Goal: Information Seeking & Learning: Find specific page/section

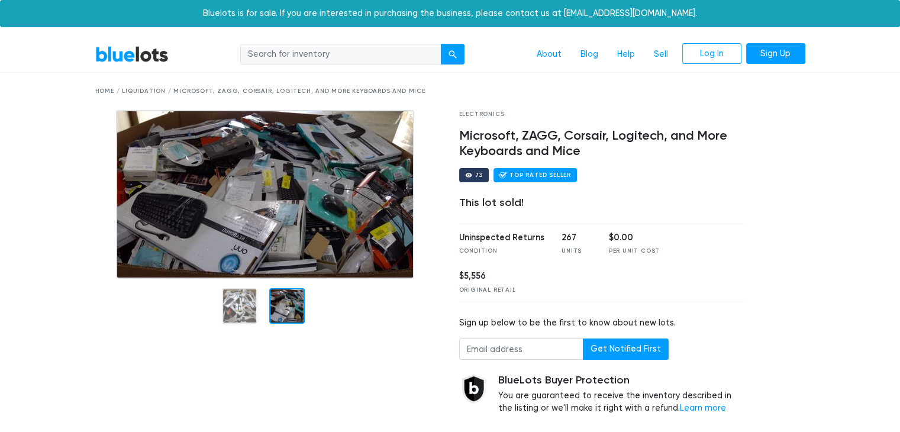
click at [289, 214] on img at bounding box center [265, 194] width 298 height 169
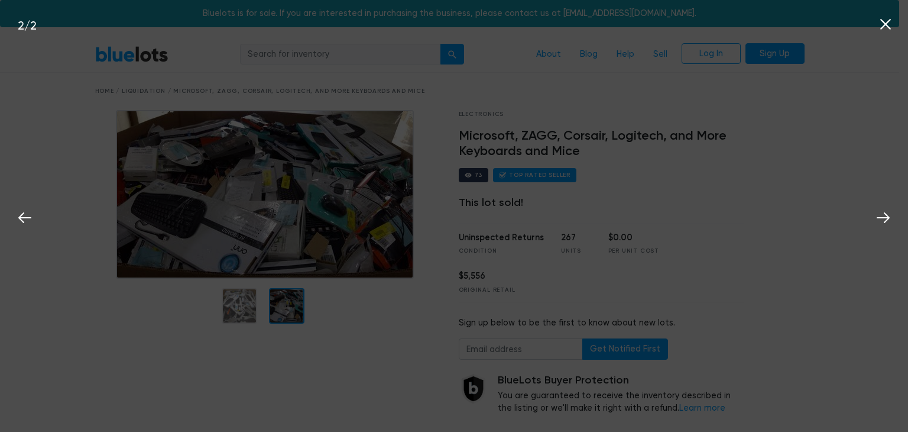
click at [884, 22] on icon at bounding box center [886, 24] width 11 height 11
click at [884, 12] on button at bounding box center [886, 22] width 26 height 26
click at [885, 26] on icon at bounding box center [886, 24] width 11 height 11
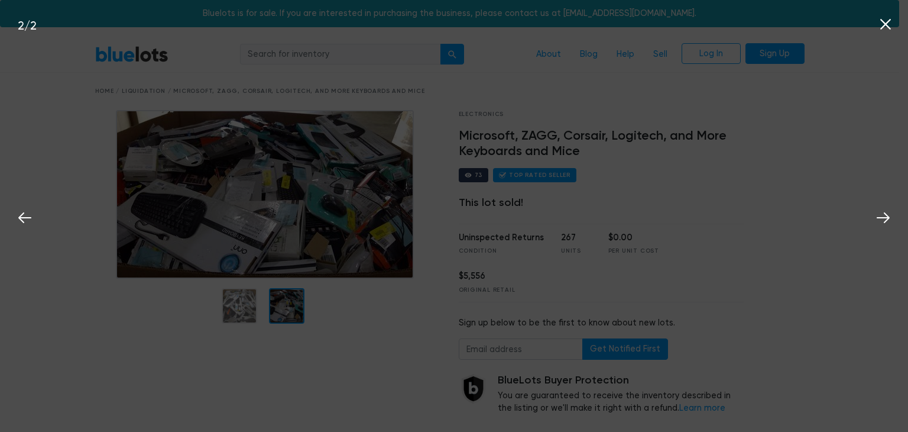
click at [885, 26] on icon at bounding box center [886, 24] width 11 height 11
click at [899, 237] on div "2 / 2" at bounding box center [454, 216] width 908 height 432
click at [887, 209] on icon at bounding box center [884, 218] width 18 height 18
drag, startPoint x: 887, startPoint y: 209, endPoint x: 483, endPoint y: 155, distance: 408.2
click at [877, 216] on icon at bounding box center [884, 218] width 18 height 18
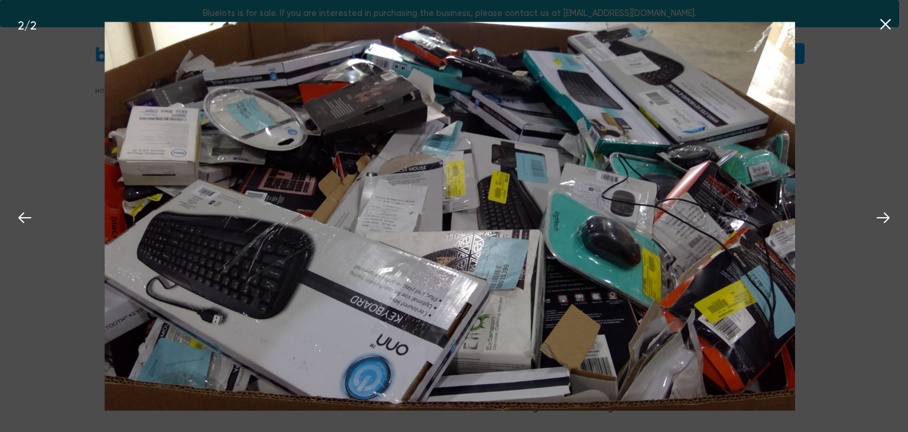
click at [886, 25] on icon at bounding box center [886, 24] width 11 height 11
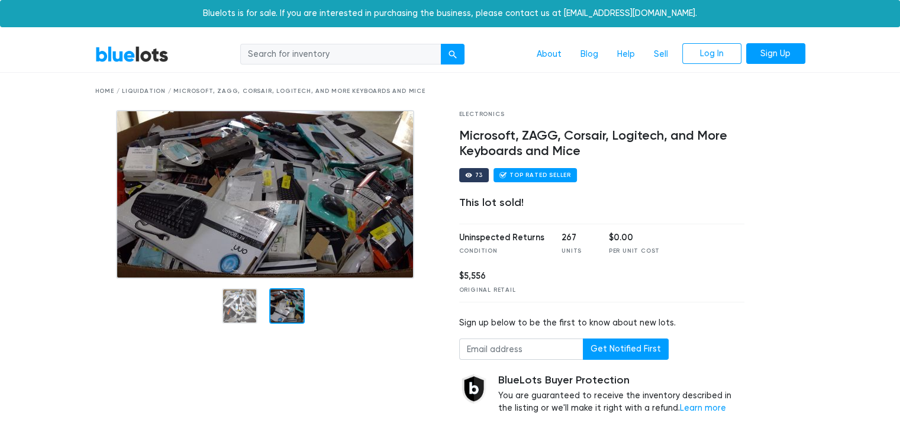
click at [143, 90] on div "Home / Liquidation / Microsoft, ZAGG, Corsair, Logitech, and More Keyboards and…" at bounding box center [450, 91] width 710 height 9
click at [108, 92] on div "Home / Liquidation / Microsoft, ZAGG, Corsair, Logitech, and More Keyboards and…" at bounding box center [450, 91] width 710 height 9
click at [105, 92] on div "Home / Liquidation / Microsoft, ZAGG, Corsair, Logitech, and More Keyboards and…" at bounding box center [450, 91] width 710 height 9
click at [253, 64] on input "search" at bounding box center [340, 54] width 201 height 21
type input "M"
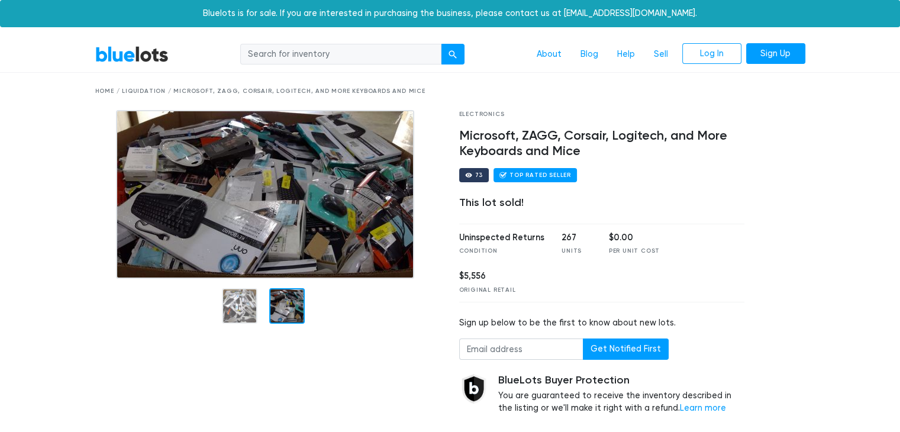
paste input "Madcatz/[PERSON_NAME] returns"
type input "Madcatz"
click at [441, 44] on button "submit" at bounding box center [453, 54] width 24 height 21
